Goal: Information Seeking & Learning: Learn about a topic

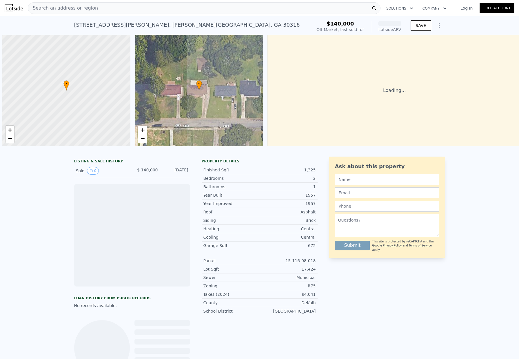
scroll to position [0, 2]
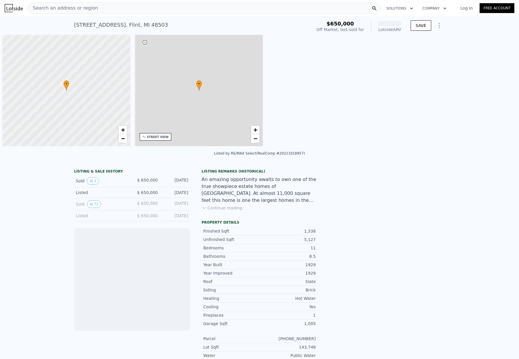
scroll to position [0, 2]
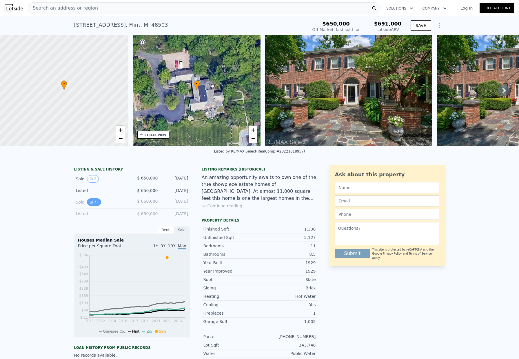
click at [94, 206] on button "72" at bounding box center [94, 202] width 14 height 8
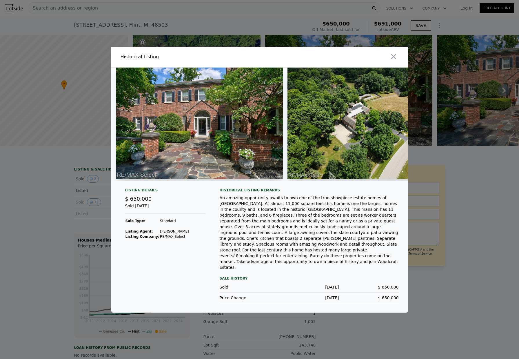
click at [178, 155] on img at bounding box center [199, 122] width 167 height 111
click at [231, 135] on img at bounding box center [199, 122] width 167 height 111
click at [313, 145] on img at bounding box center [361, 122] width 149 height 111
click at [208, 144] on img at bounding box center [199, 122] width 167 height 111
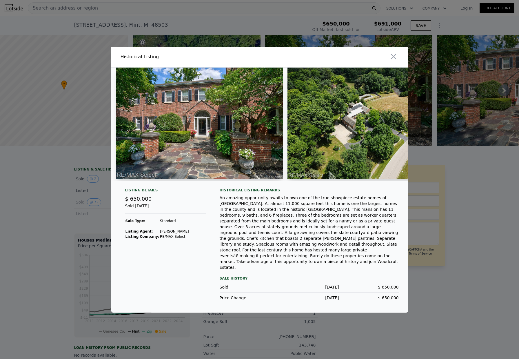
click at [208, 144] on img at bounding box center [199, 122] width 167 height 111
click at [395, 60] on icon "button" at bounding box center [393, 56] width 8 height 8
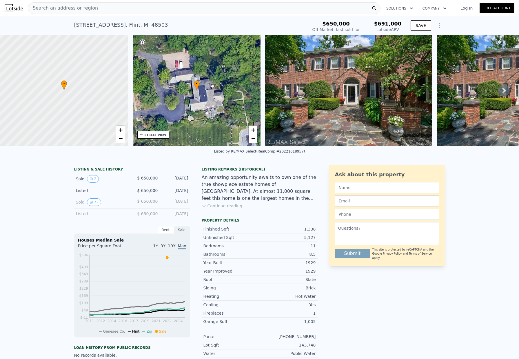
click at [354, 82] on img at bounding box center [348, 90] width 167 height 111
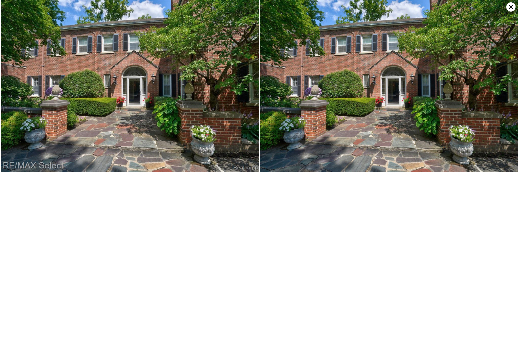
click at [510, 7] on icon at bounding box center [511, 7] width 4 height 4
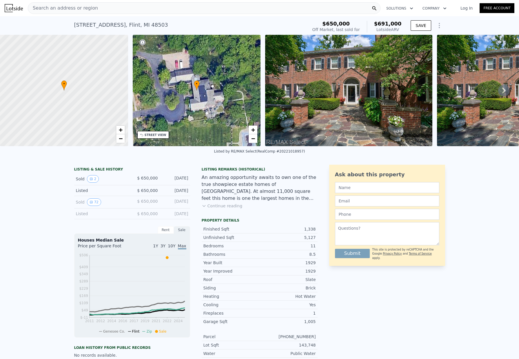
click at [460, 84] on img at bounding box center [520, 90] width 167 height 111
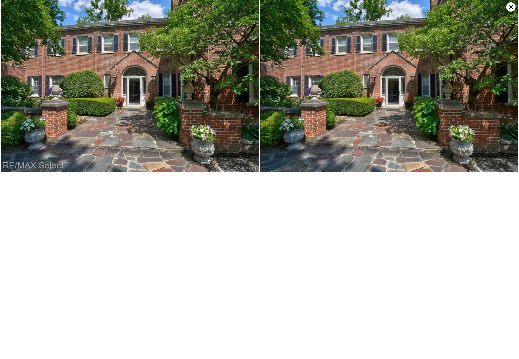
click at [511, 7] on icon at bounding box center [510, 6] width 9 height 9
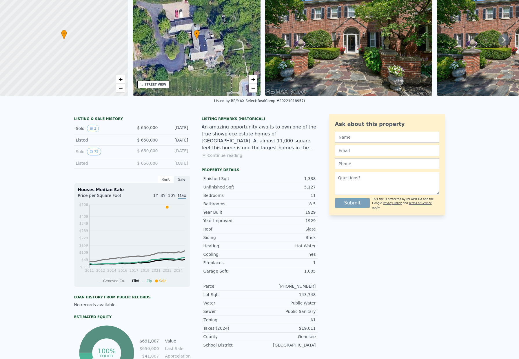
scroll to position [2, 0]
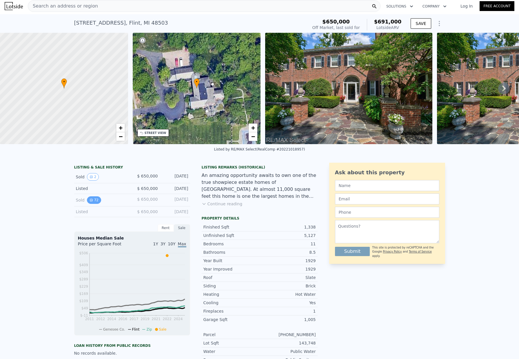
click at [89, 201] on button "72" at bounding box center [94, 200] width 14 height 8
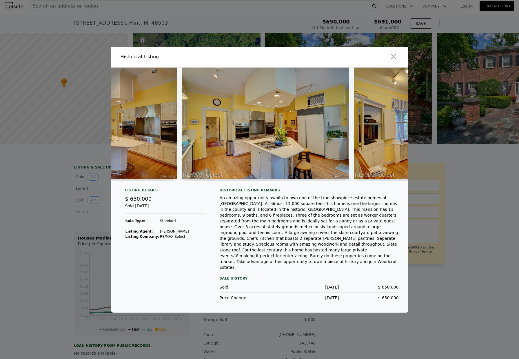
scroll to position [0, 6970]
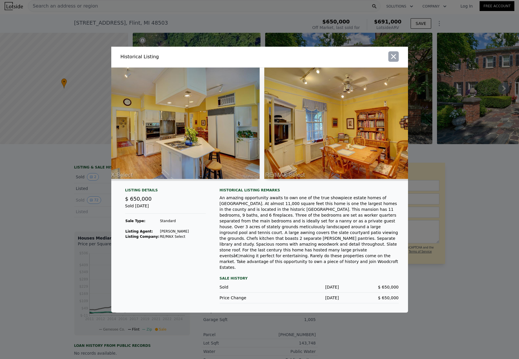
click at [393, 58] on icon "button" at bounding box center [393, 56] width 8 height 8
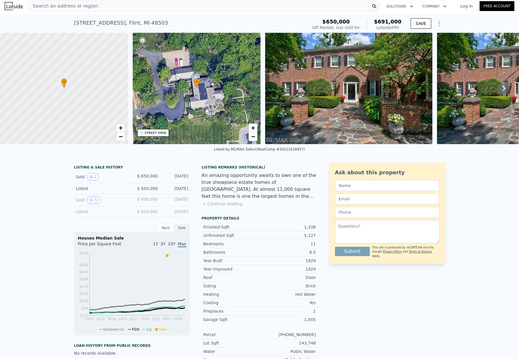
click at [107, 9] on div "Search an address or region" at bounding box center [204, 6] width 353 height 12
